Goal: Navigation & Orientation: Find specific page/section

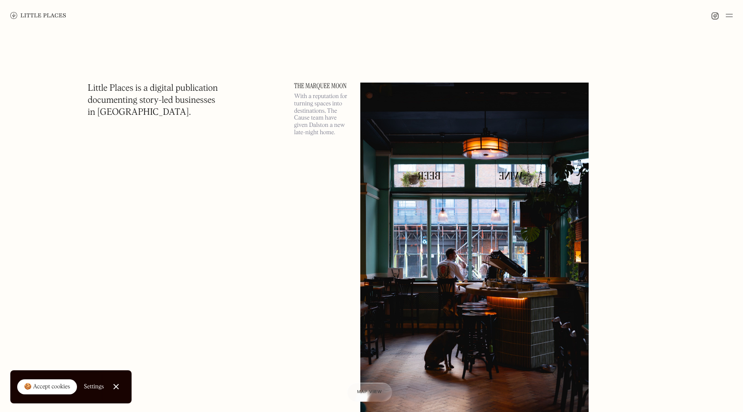
click at [401, 223] on img at bounding box center [474, 247] width 228 height 329
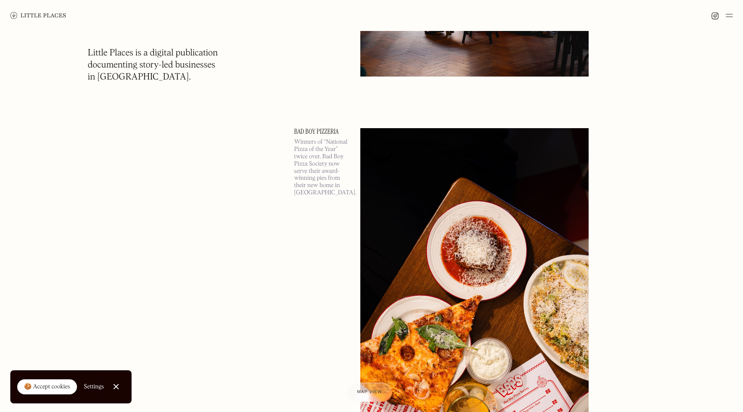
scroll to position [429, 0]
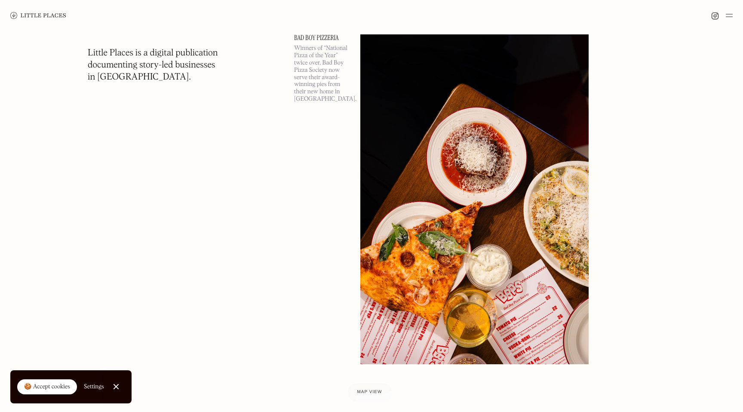
click at [496, 168] on img at bounding box center [474, 198] width 228 height 329
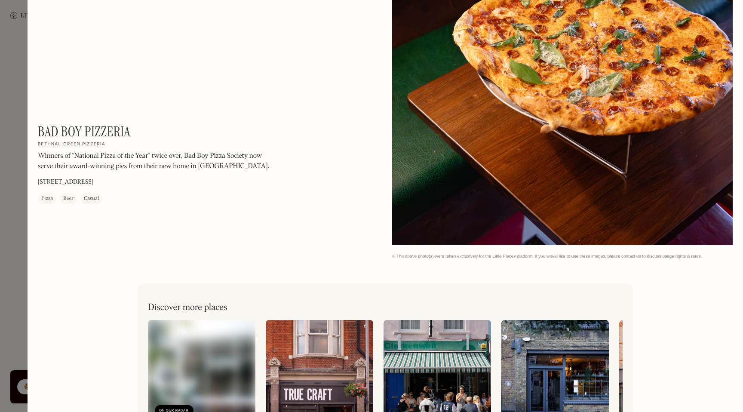
scroll to position [1549, 0]
